Goal: Complete application form

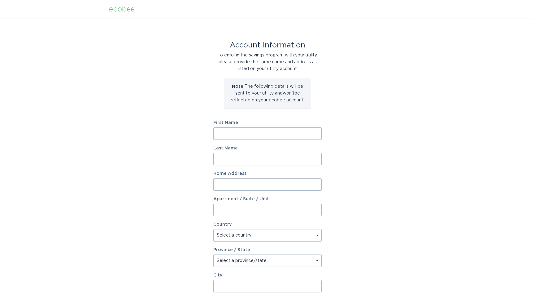
click at [253, 134] on input "First Name" at bounding box center [267, 133] width 108 height 12
type input "Robert"
type input "Van Camp"
type input "1736 Huntington Woods Ct"
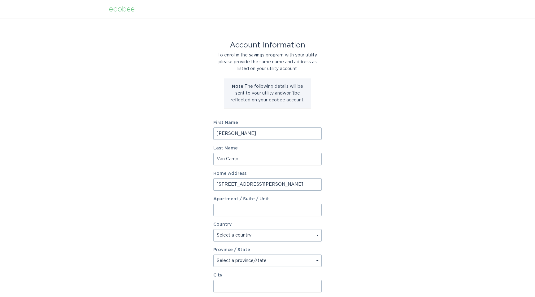
type input "Winston Salem"
type input "27103"
click at [302, 233] on select "Select a country Canada USA" at bounding box center [267, 235] width 108 height 12
select select "US"
click at [213, 229] on select "Select a country Canada USA" at bounding box center [267, 235] width 108 height 12
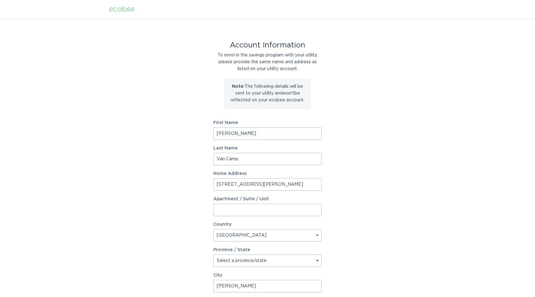
click at [290, 259] on select "Select a province/state Alabama Alaska American Samoa Arizona Arkansas Californ…" at bounding box center [267, 260] width 108 height 12
select select "NC"
click at [213, 254] on select "Select a province/state Alabama Alaska American Samoa Arizona Arkansas Californ…" at bounding box center [267, 260] width 108 height 12
click at [376, 246] on div "Account Information To enrol in the savings program with your utility, please p…" at bounding box center [267, 190] width 535 height 342
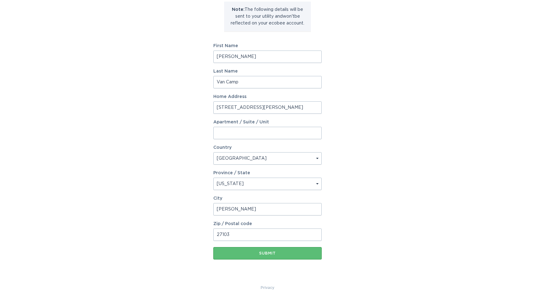
scroll to position [80, 0]
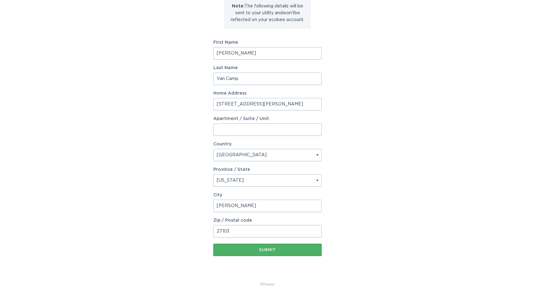
click at [273, 248] on div "Submit" at bounding box center [267, 250] width 102 height 4
